Goal: Register for event/course

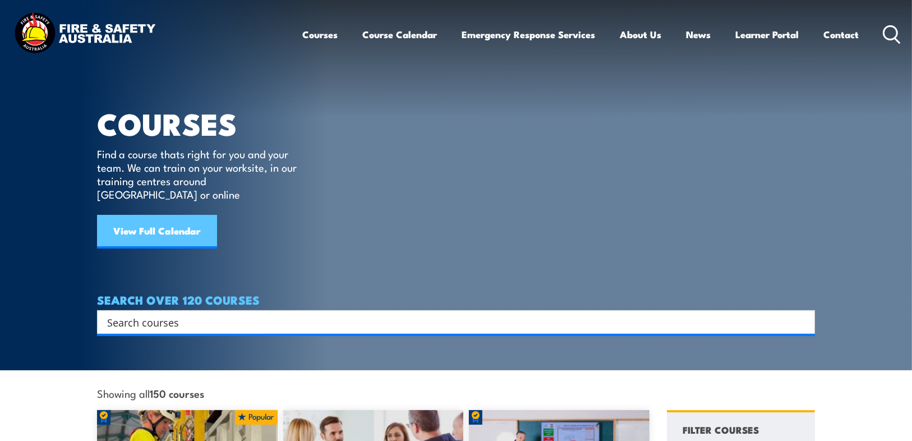
click at [175, 216] on link "View Full Calendar" at bounding box center [157, 232] width 120 height 34
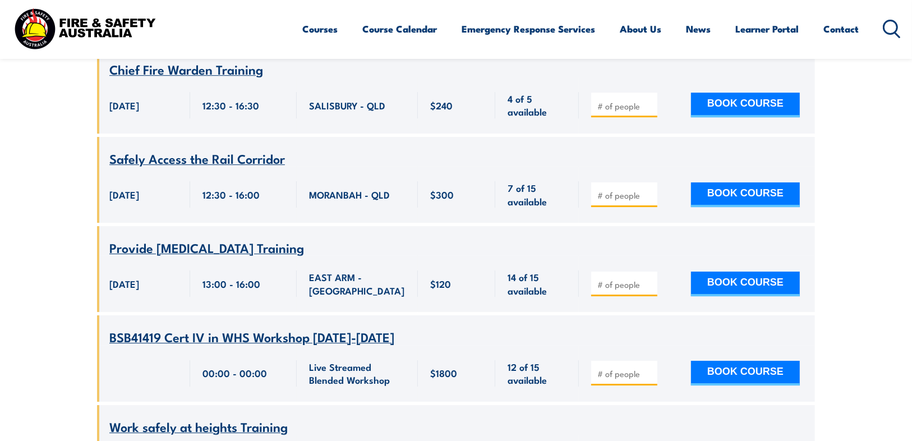
scroll to position [6956, 0]
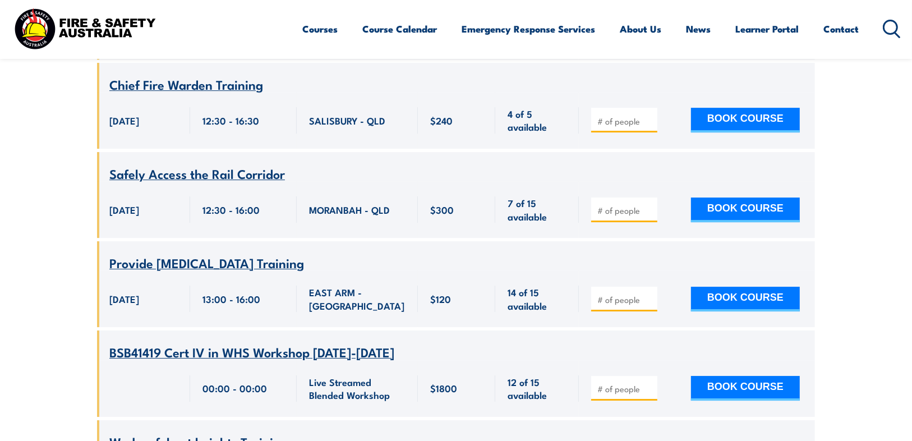
click at [295, 342] on span "BSB41419 Cert IV in WHS Workshop [DATE]-[DATE]" at bounding box center [251, 351] width 285 height 19
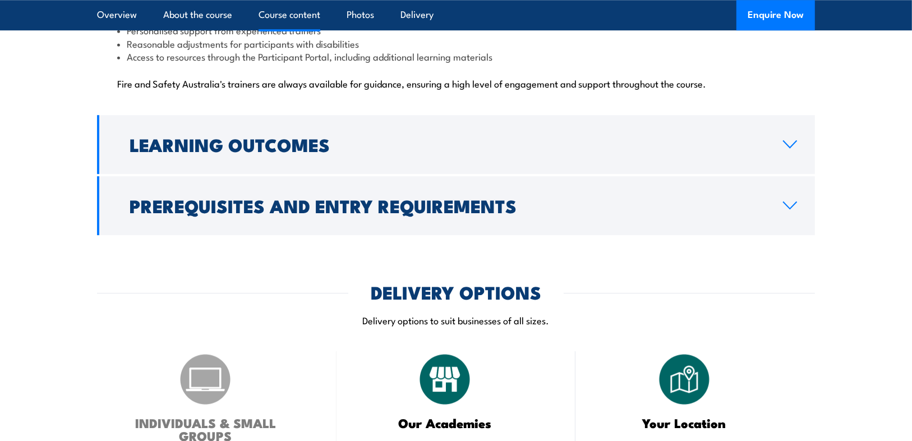
scroll to position [2693, 0]
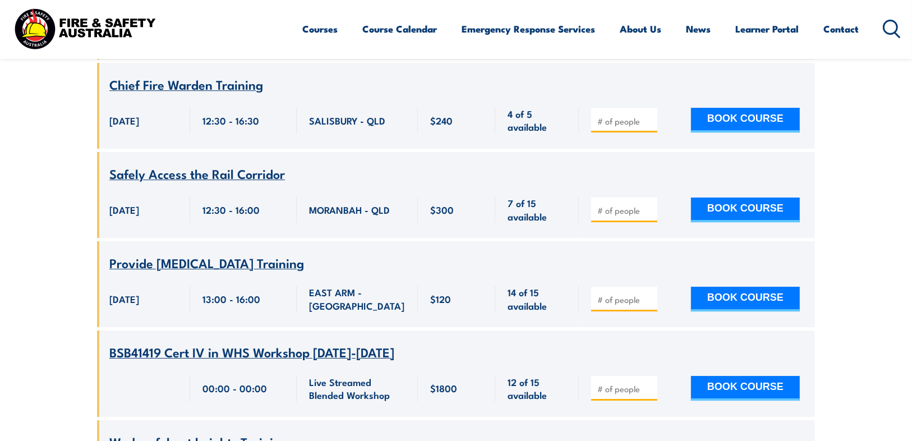
click at [287, 342] on span "BSB41419 Cert IV in WHS Workshop [DATE]-[DATE]" at bounding box center [251, 351] width 285 height 19
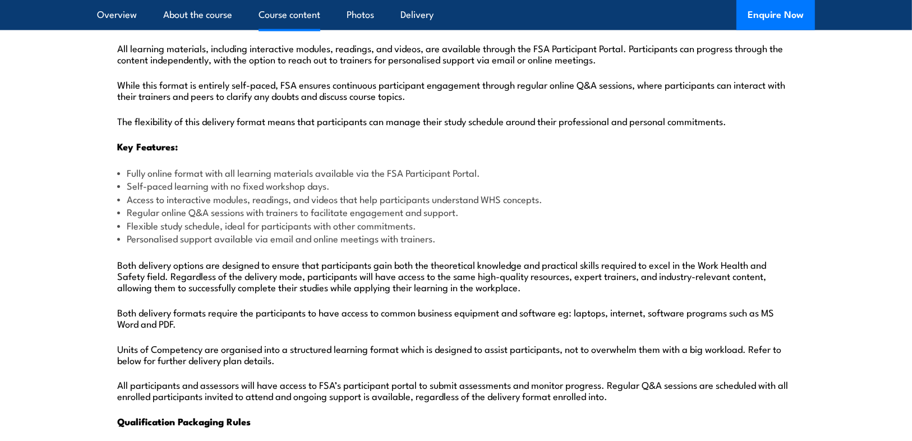
scroll to position [1526, 0]
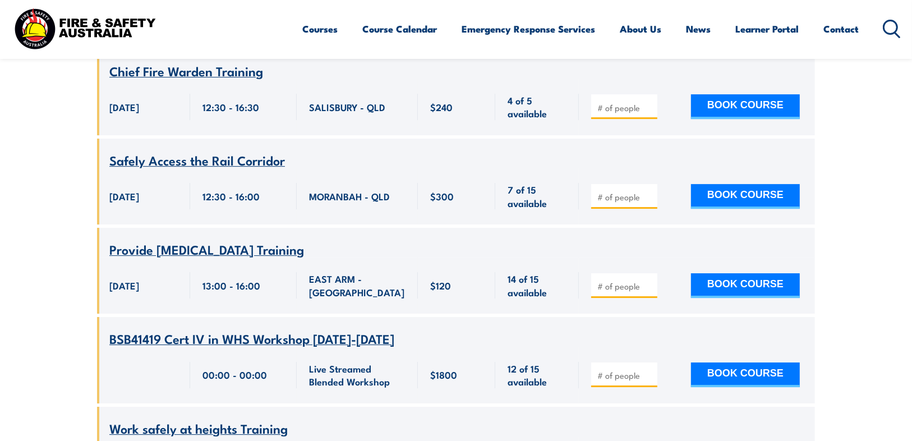
scroll to position [6956, 0]
